Goal: Transaction & Acquisition: Download file/media

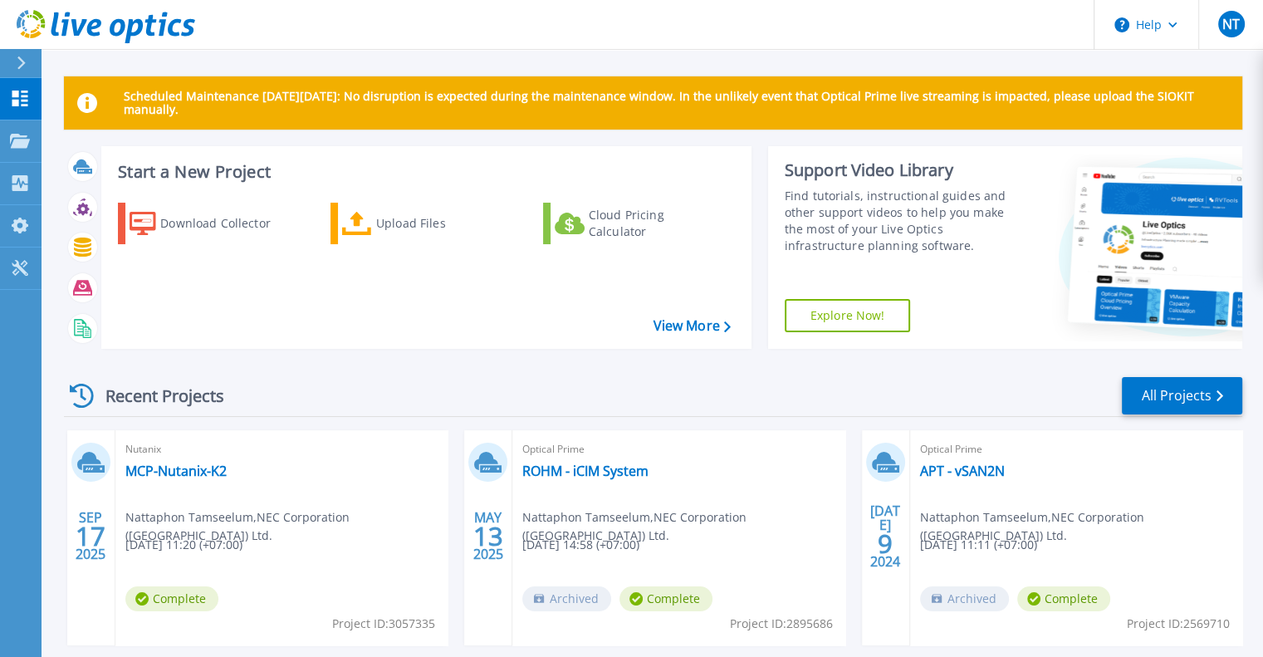
scroll to position [83, 0]
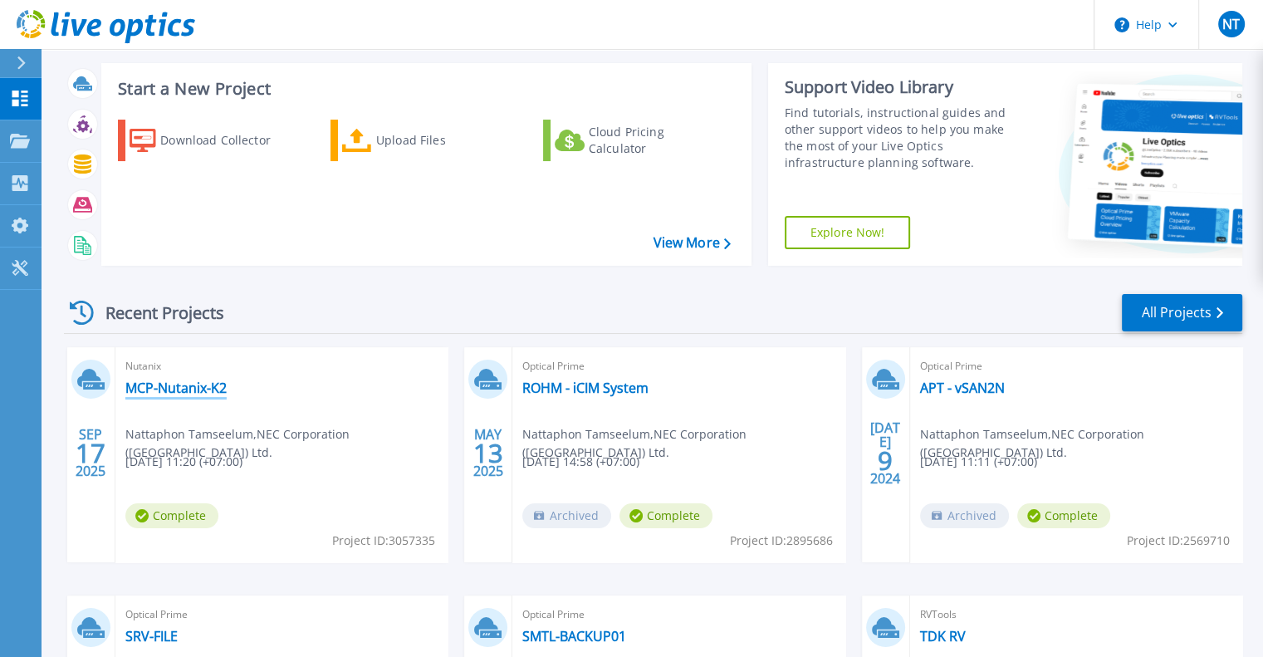
click at [189, 389] on link "MCP-Nutanix-K2" at bounding box center [175, 387] width 101 height 17
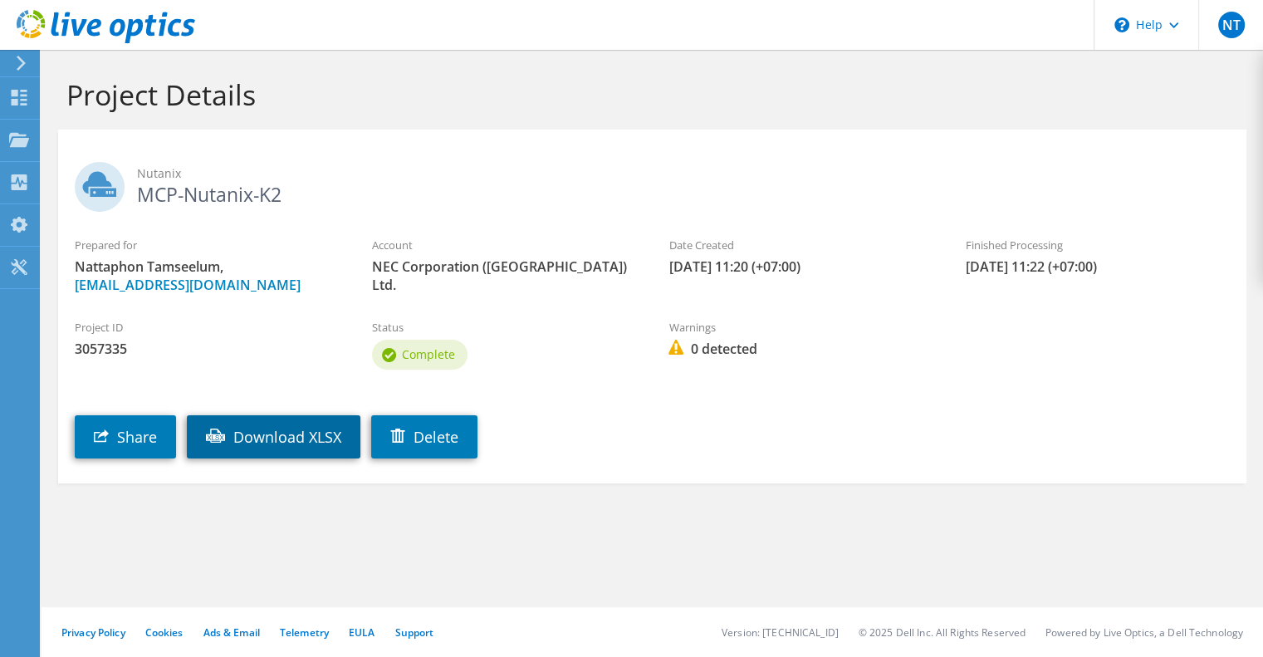
click at [280, 435] on link "Download XLSX" at bounding box center [274, 436] width 174 height 43
click at [63, 26] on use at bounding box center [106, 26] width 179 height 33
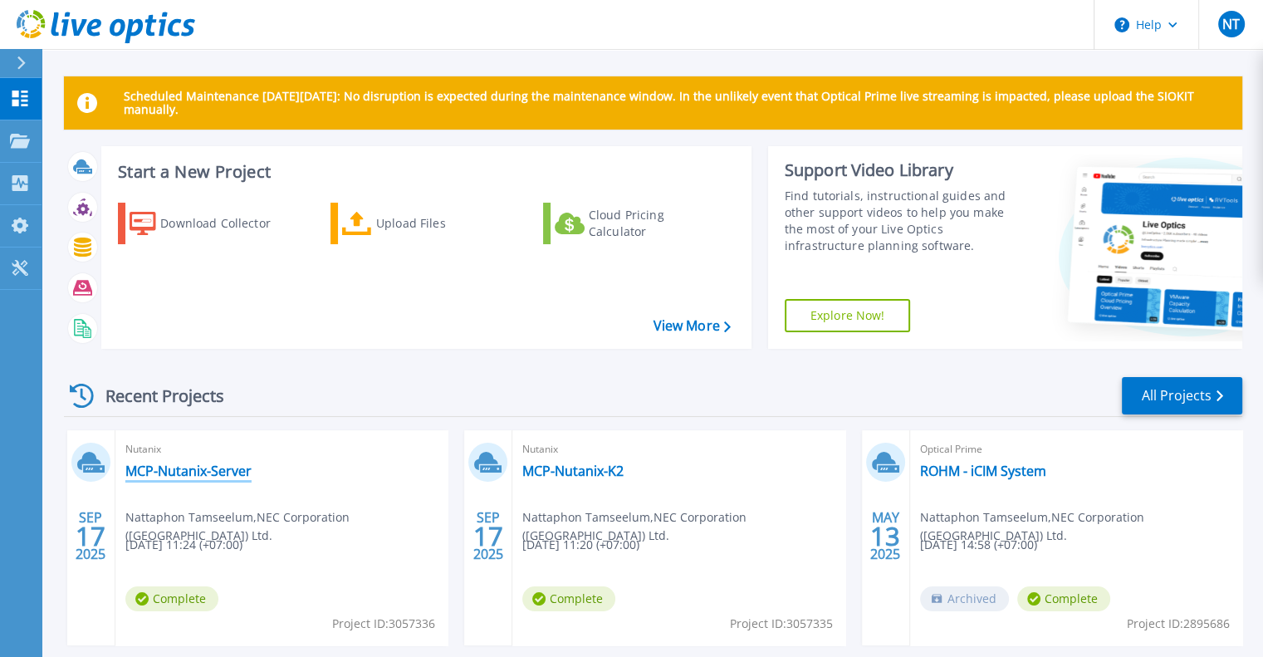
click at [216, 473] on link "MCP-Nutanix-Server" at bounding box center [188, 470] width 126 height 17
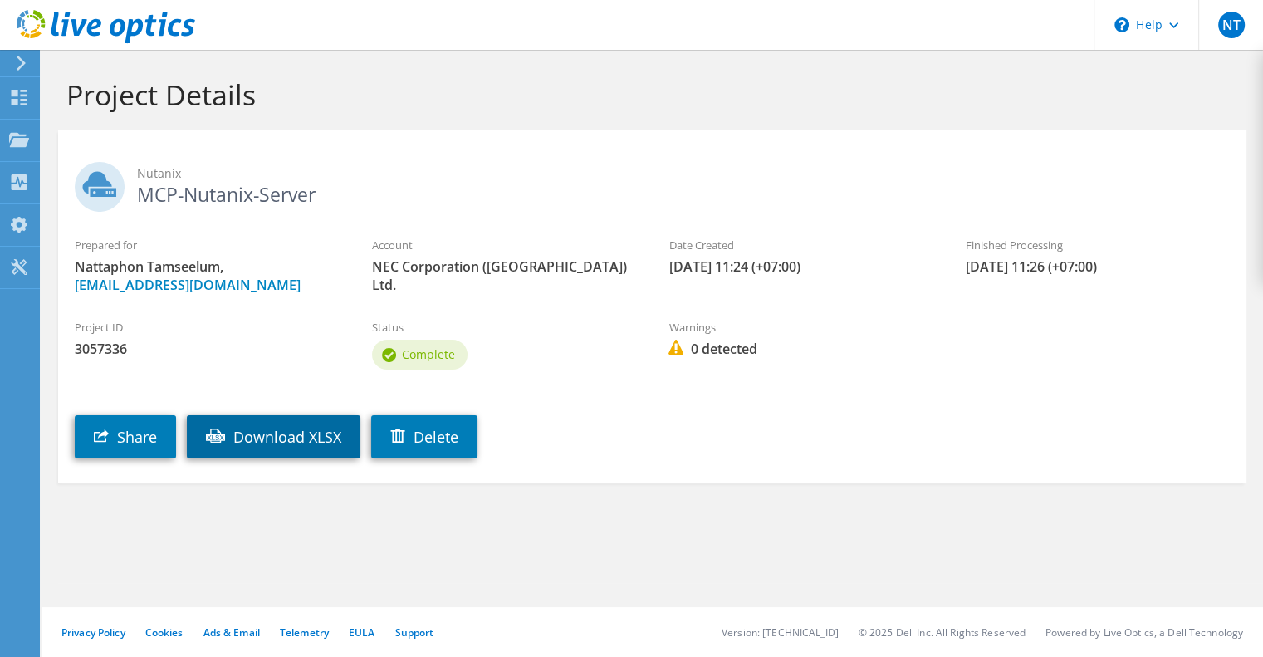
click at [272, 434] on link "Download XLSX" at bounding box center [274, 436] width 174 height 43
